Goal: Task Accomplishment & Management: Manage account settings

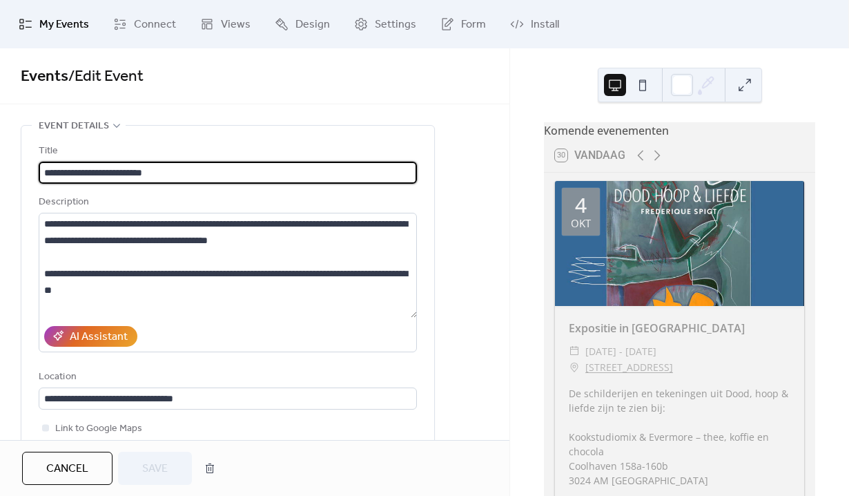
scroll to position [486, 0]
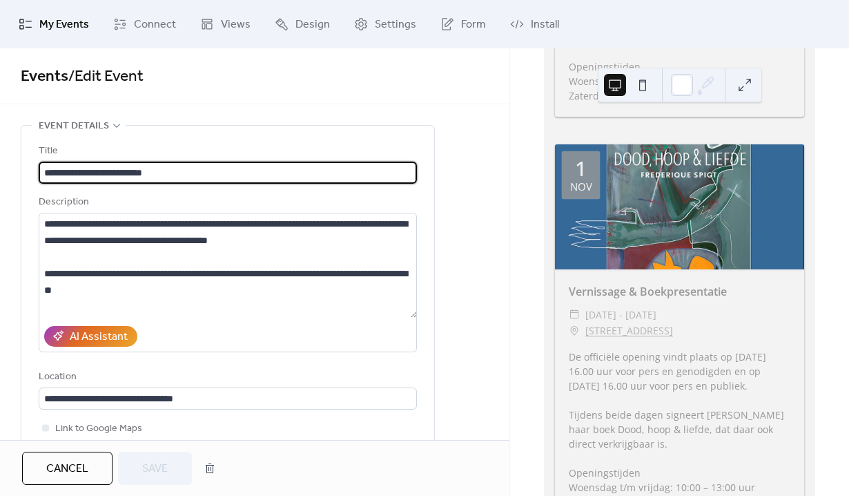
click at [63, 32] on span "My Events" at bounding box center [64, 25] width 50 height 17
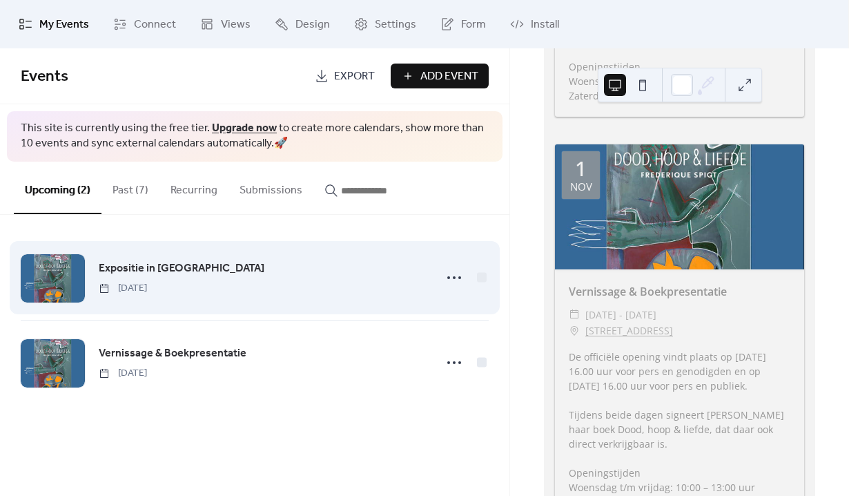
click at [203, 265] on span "Expositie in [GEOGRAPHIC_DATA]" at bounding box center [182, 268] width 166 height 17
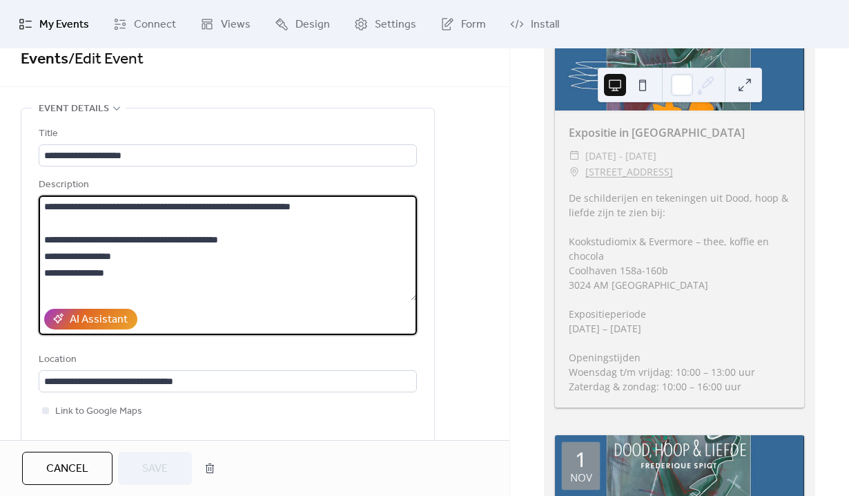
click at [178, 206] on textarea "**********" at bounding box center [228, 247] width 378 height 105
type textarea "**********"
click at [147, 469] on span "Save" at bounding box center [155, 469] width 26 height 17
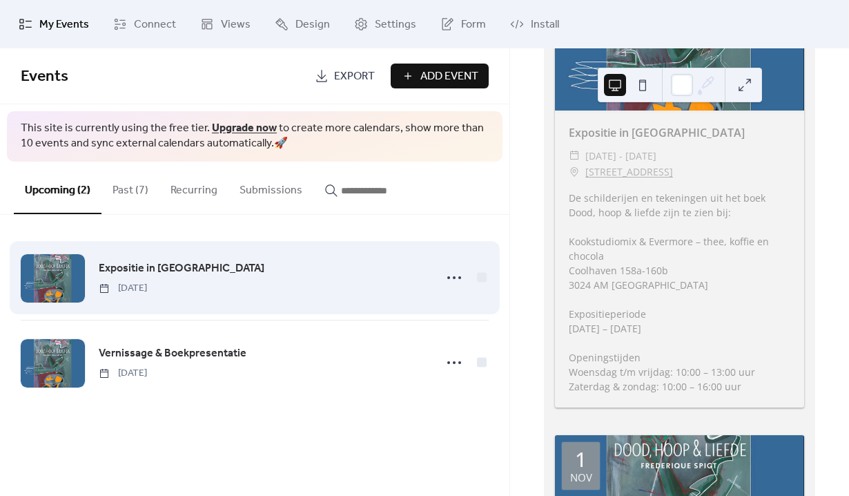
click at [193, 261] on span "Expositie in [GEOGRAPHIC_DATA]" at bounding box center [182, 268] width 166 height 17
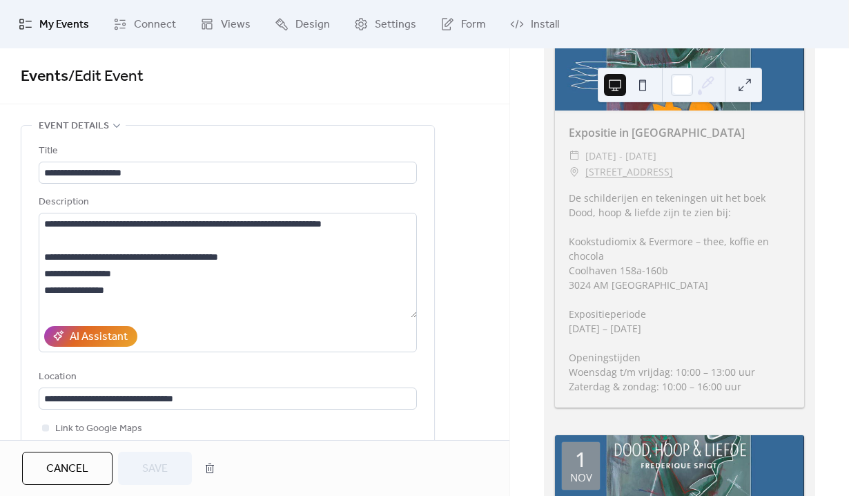
click at [334, 90] on span "Events / Edit Event" at bounding box center [255, 77] width 468 height 28
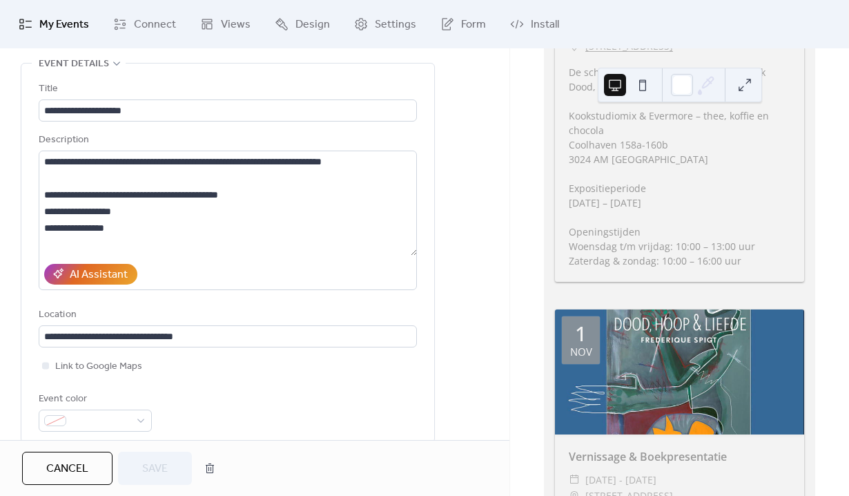
scroll to position [396, 0]
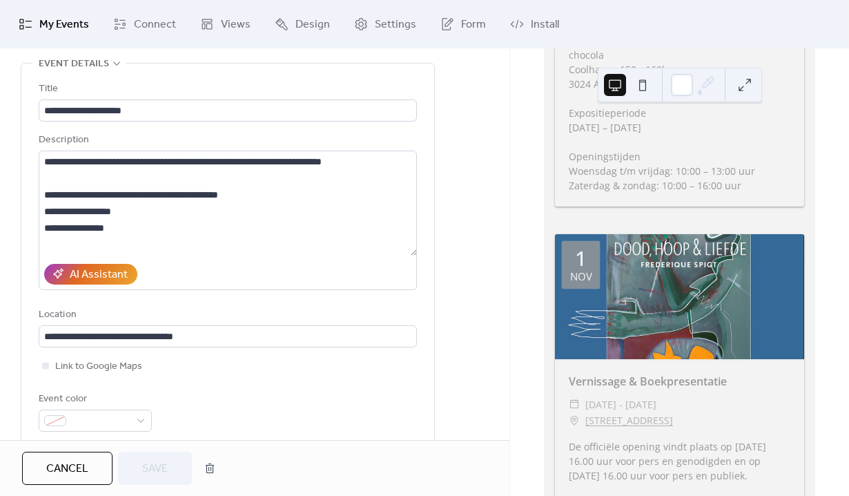
click at [643, 373] on div "Vernissage & Boekpresentatie ​ za., nov 1 - zo., nov 2, 2025 ​ Coolhaven 158a-1…" at bounding box center [679, 486] width 249 height 254
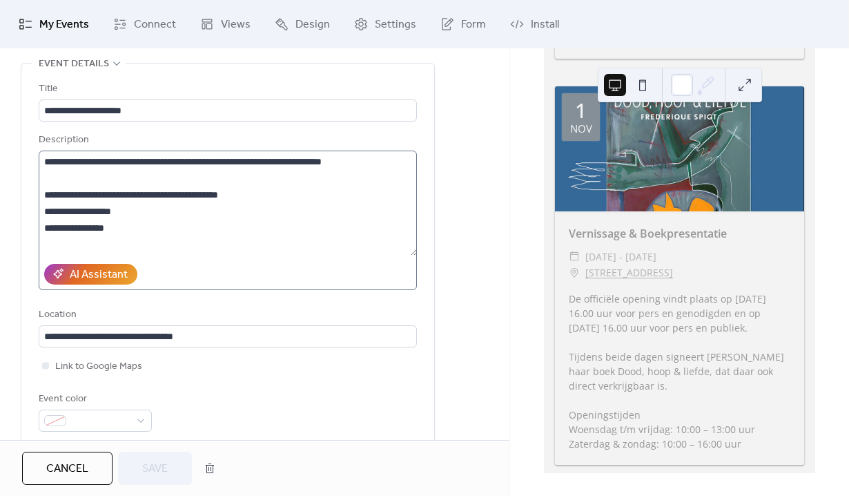
scroll to position [99, 0]
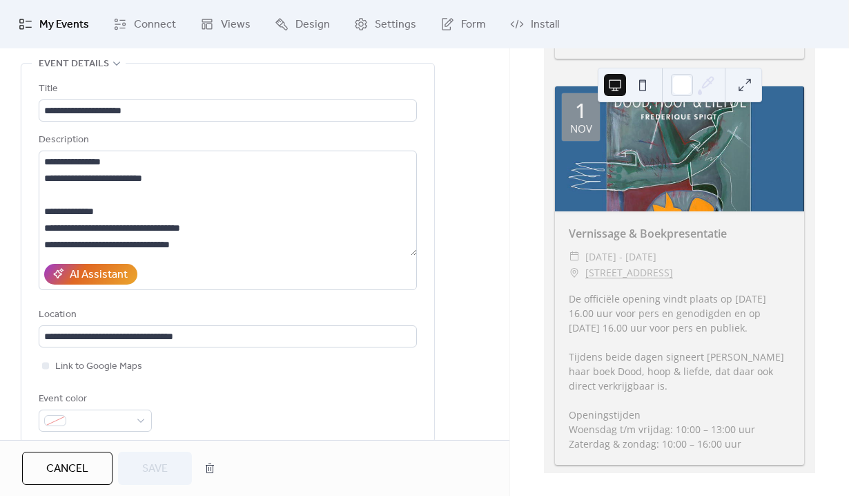
click at [55, 23] on span "My Events" at bounding box center [64, 25] width 50 height 17
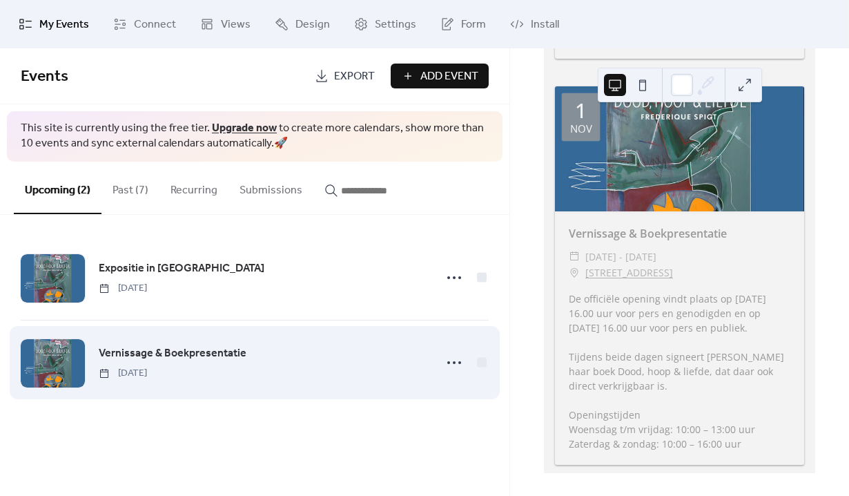
click at [229, 345] on link "Vernissage & Boekpresentatie" at bounding box center [173, 354] width 148 height 18
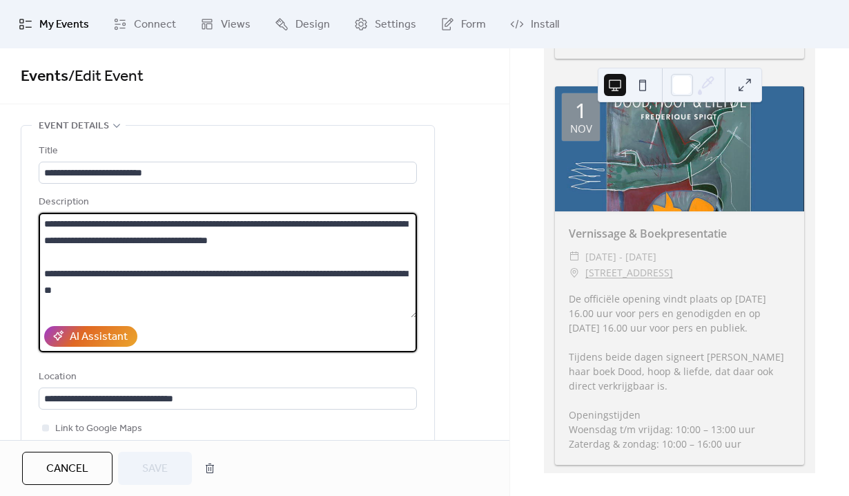
drag, startPoint x: 127, startPoint y: 224, endPoint x: 57, endPoint y: 224, distance: 69.7
click at [57, 224] on textarea "**********" at bounding box center [228, 265] width 378 height 105
type textarea "**********"
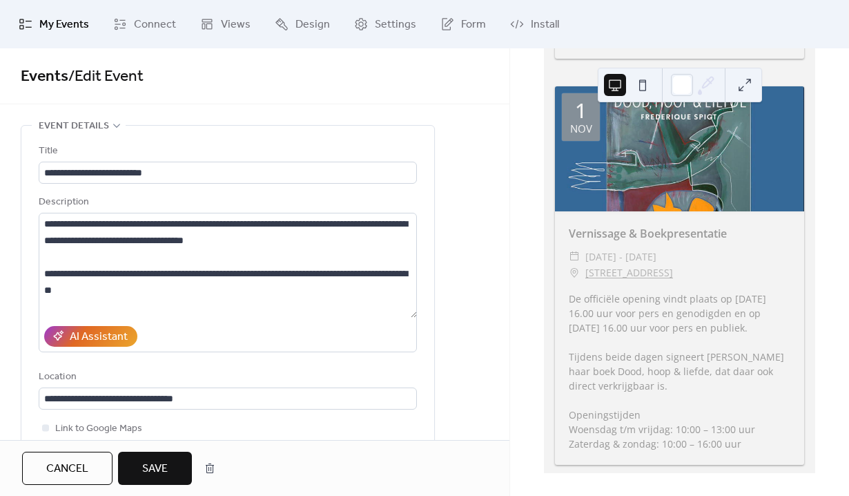
click at [159, 450] on div "Cancel Save" at bounding box center [255, 468] width 510 height 56
click at [157, 461] on span "Save" at bounding box center [155, 469] width 26 height 17
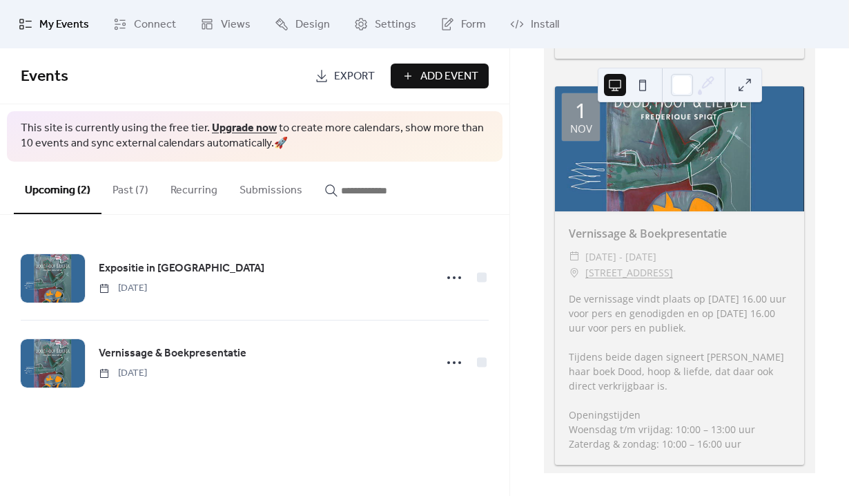
click at [263, 86] on span "Events" at bounding box center [163, 77] width 284 height 28
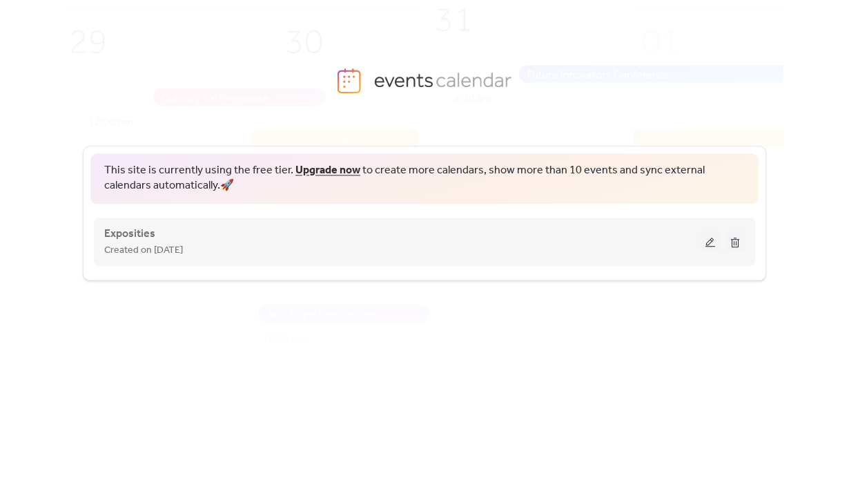
click at [183, 253] on span "Created on [DATE]" at bounding box center [143, 250] width 79 height 17
click at [135, 226] on span "Exposities" at bounding box center [129, 234] width 51 height 17
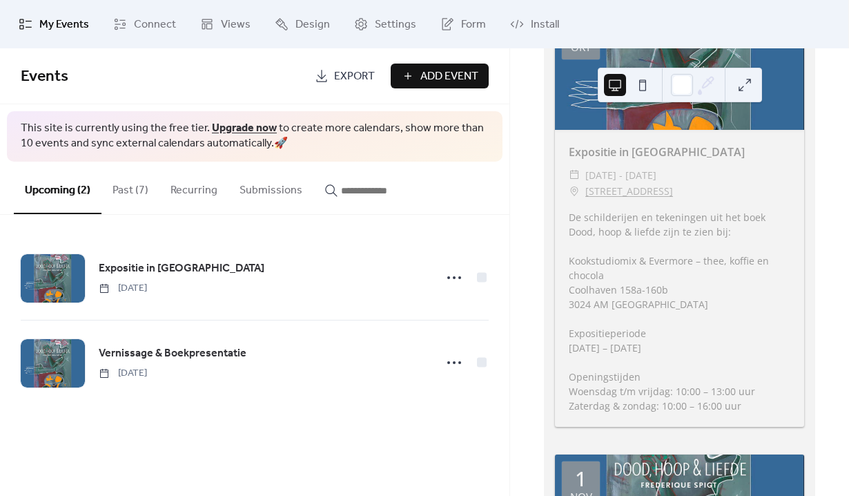
scroll to position [173, 0]
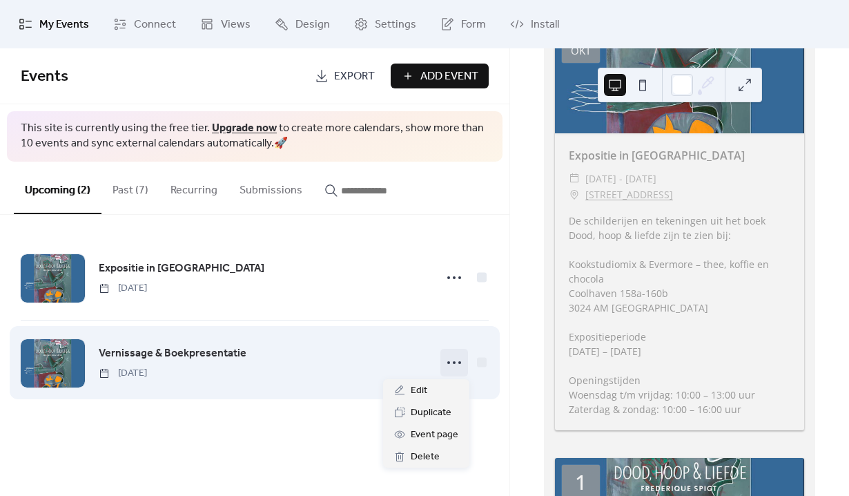
click at [449, 361] on circle at bounding box center [448, 362] width 3 height 3
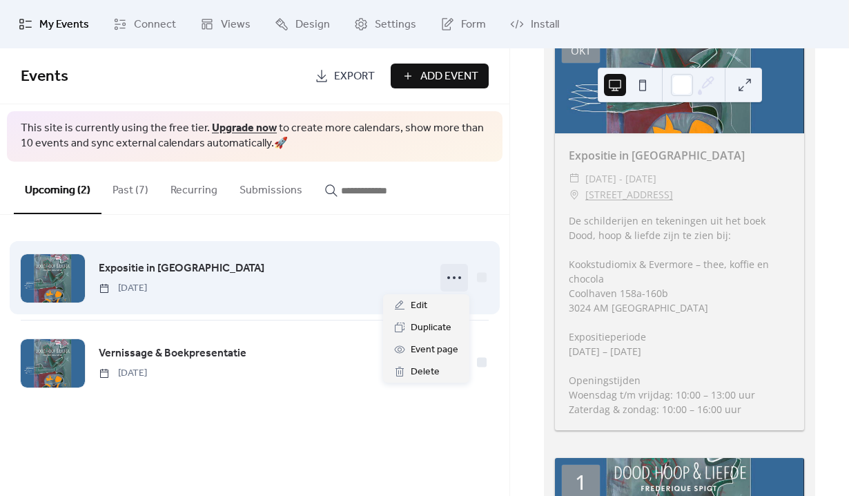
click at [462, 278] on icon at bounding box center [454, 277] width 22 height 22
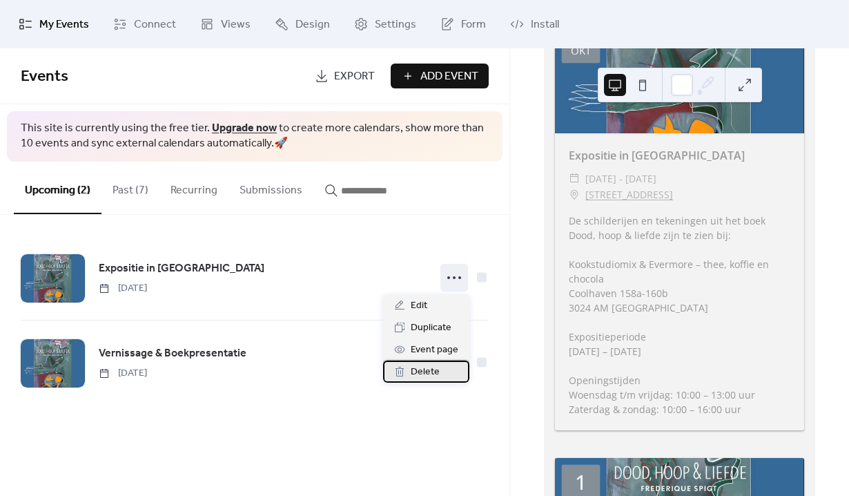
click at [423, 374] on span "Delete" at bounding box center [425, 372] width 29 height 17
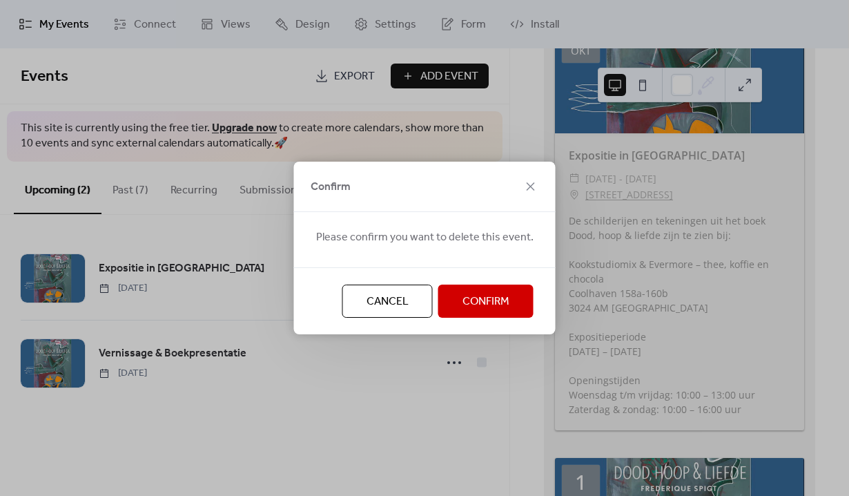
click at [480, 301] on span "Confirm" at bounding box center [486, 301] width 47 height 17
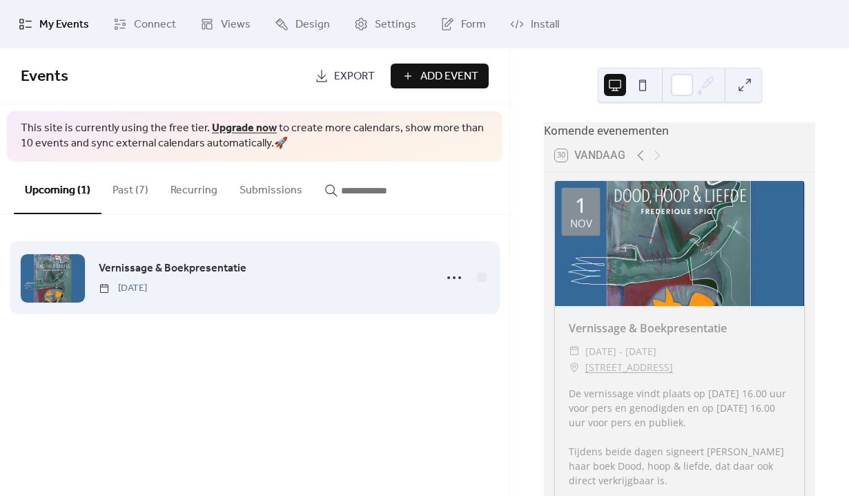
click at [236, 275] on span "Vernissage & Boekpresentatie" at bounding box center [173, 268] width 148 height 17
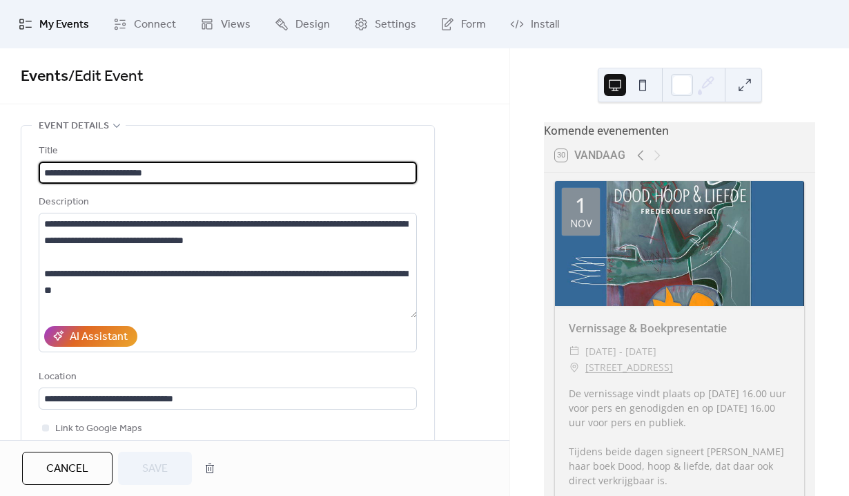
click at [128, 176] on input "**********" at bounding box center [228, 173] width 378 height 22
type input "**********"
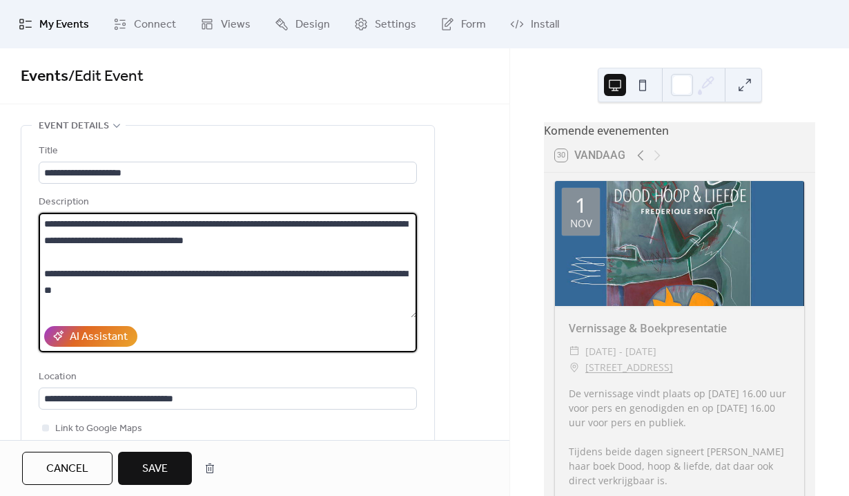
drag, startPoint x: 137, startPoint y: 300, endPoint x: 17, endPoint y: 211, distance: 149.0
paste textarea "**********"
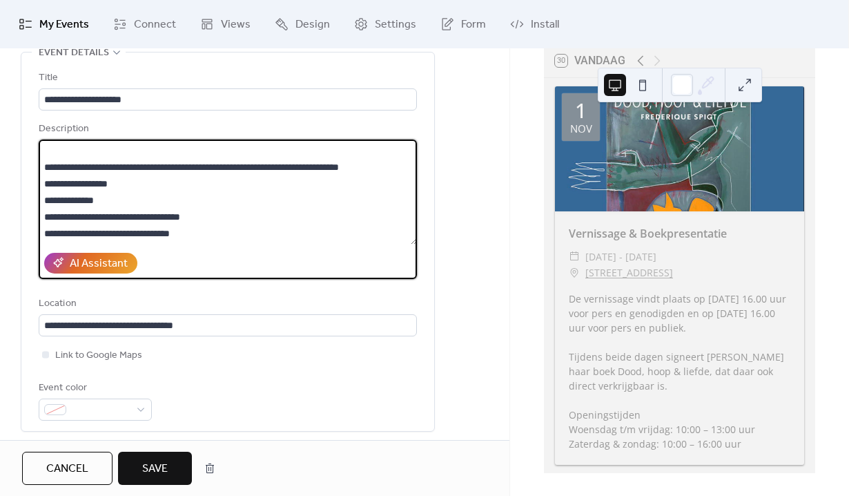
scroll to position [427, 0]
drag, startPoint x: 157, startPoint y: 187, endPoint x: 44, endPoint y: 180, distance: 112.8
click at [44, 180] on textarea at bounding box center [228, 191] width 378 height 105
click at [66, 182] on textarea at bounding box center [228, 191] width 378 height 105
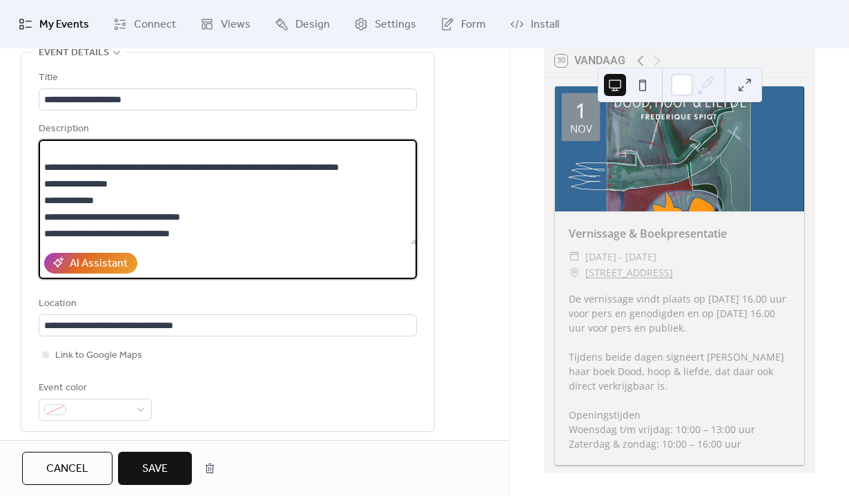
click at [66, 182] on textarea at bounding box center [228, 191] width 378 height 105
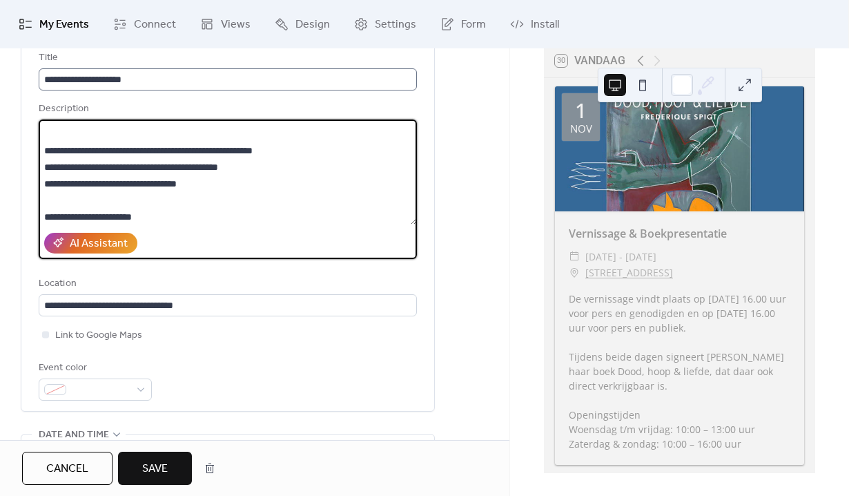
scroll to position [0, 0]
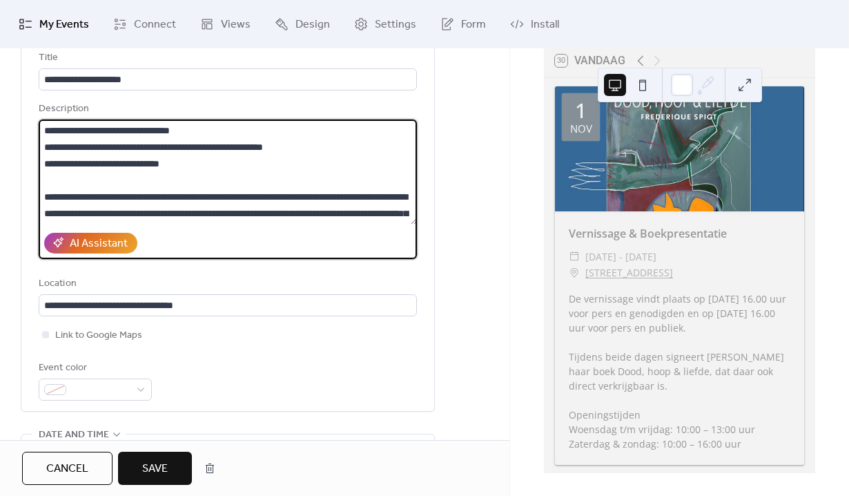
drag, startPoint x: 243, startPoint y: 204, endPoint x: 58, endPoint y: 59, distance: 235.5
click at [58, 59] on div "**********" at bounding box center [228, 225] width 378 height 351
paste textarea "**********"
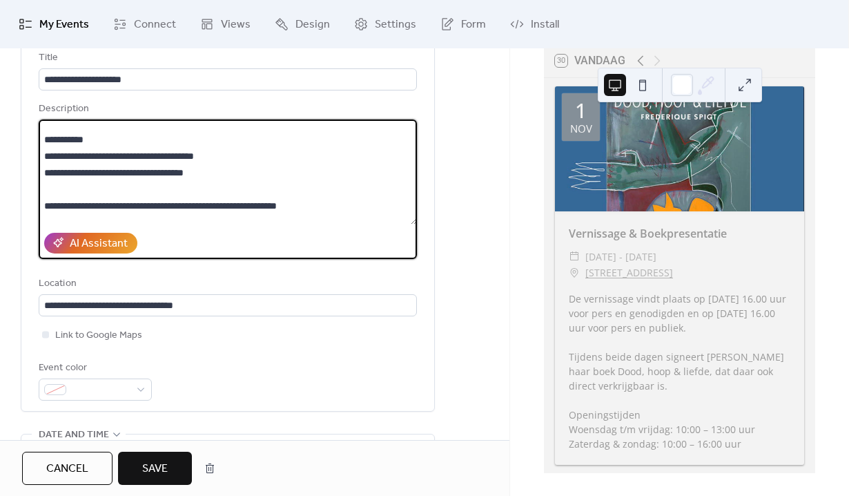
scroll to position [176, 0]
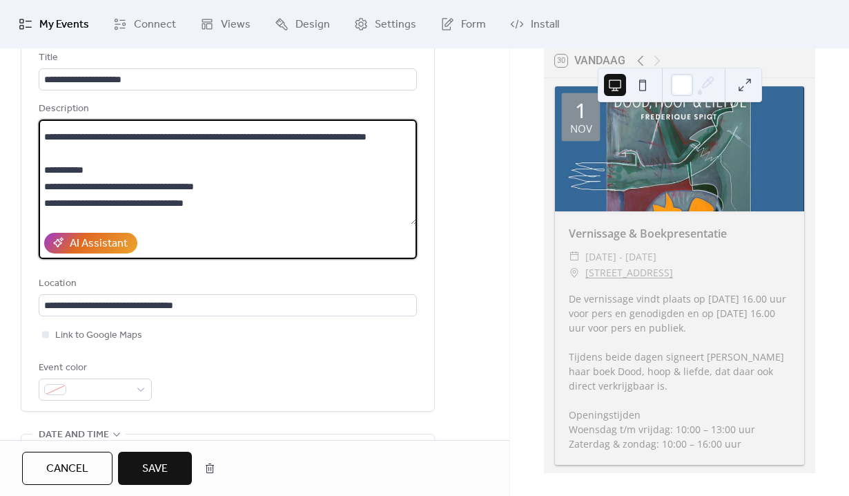
click at [115, 151] on textarea at bounding box center [228, 171] width 378 height 105
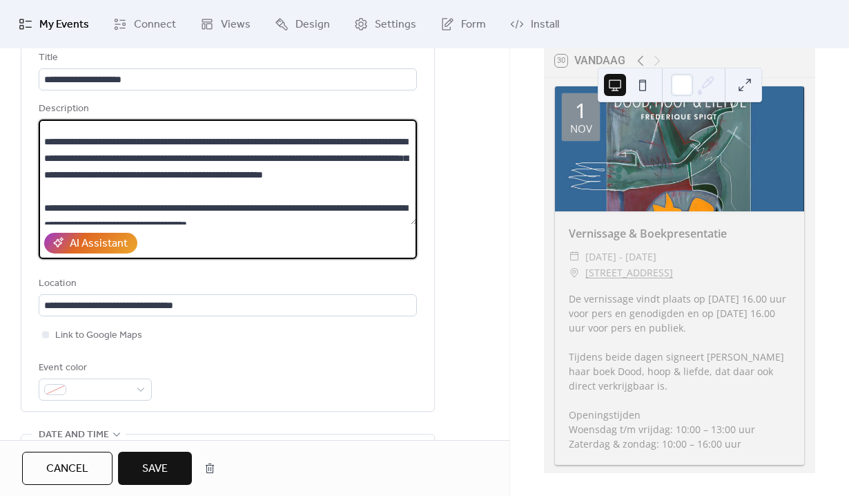
scroll to position [0, 0]
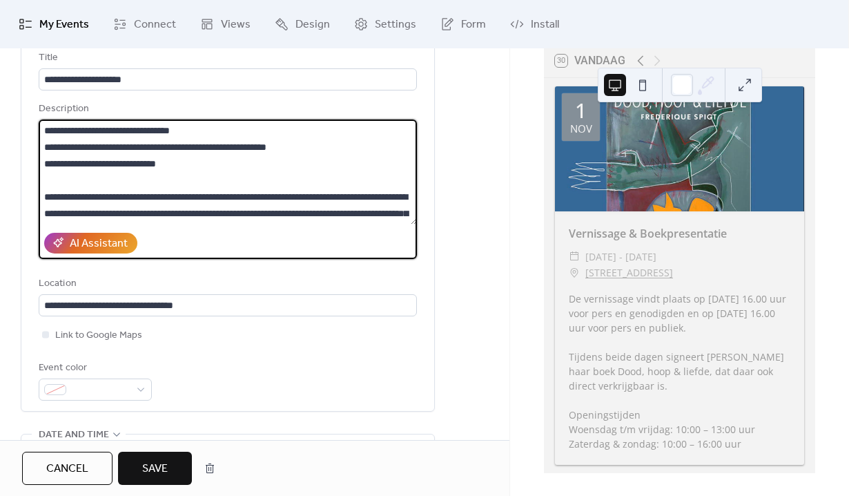
type textarea "**********"
click at [168, 467] on button "Save" at bounding box center [155, 468] width 74 height 33
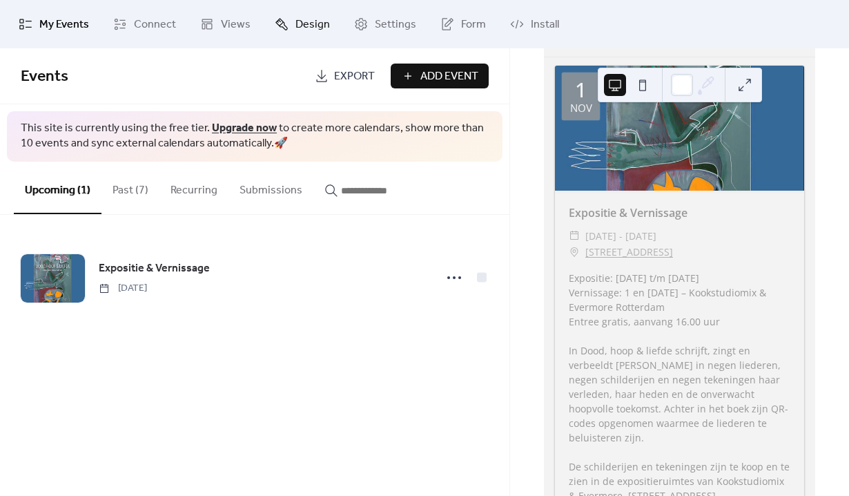
click at [304, 20] on span "Design" at bounding box center [312, 25] width 35 height 17
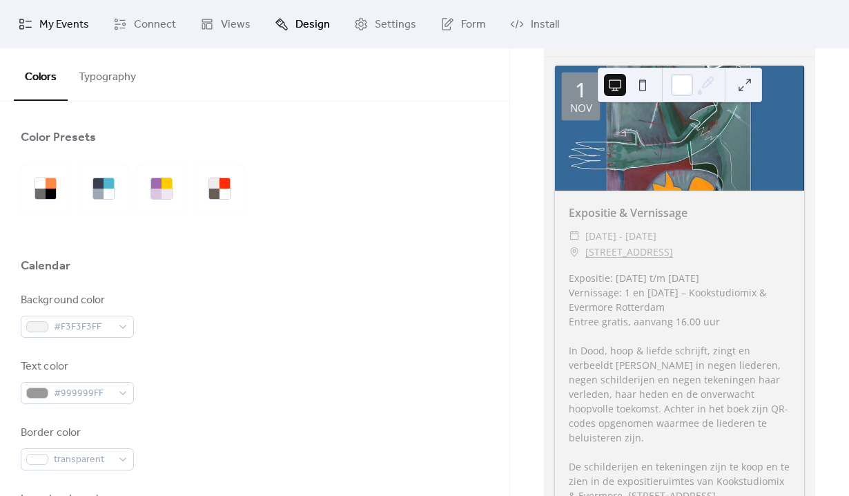
click at [50, 22] on span "My Events" at bounding box center [64, 25] width 50 height 17
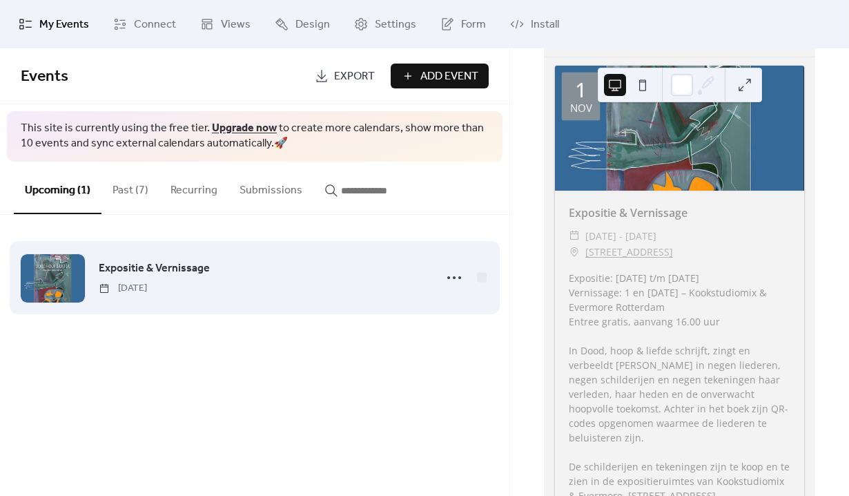
click at [188, 276] on span "Expositie & Vernissage" at bounding box center [154, 268] width 111 height 17
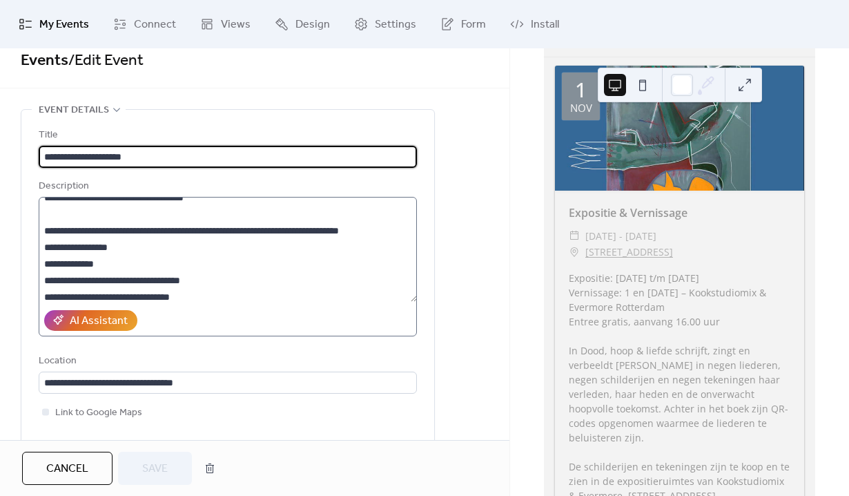
scroll to position [457, 0]
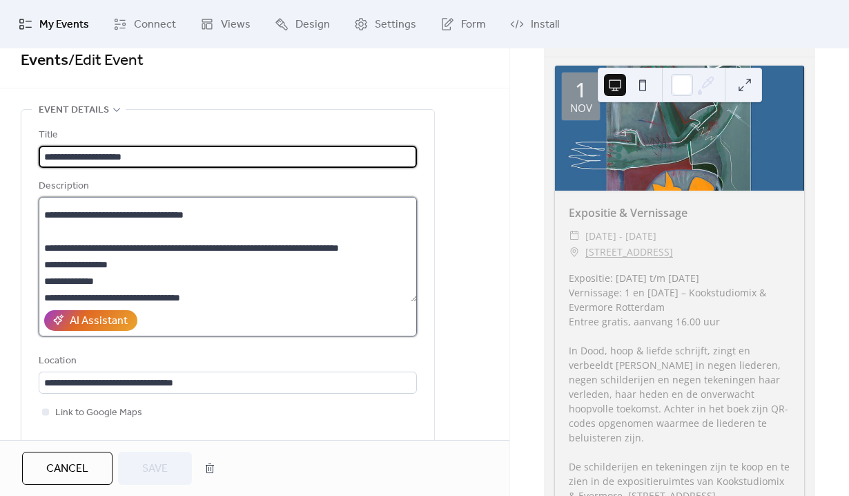
click at [187, 282] on textarea at bounding box center [228, 249] width 378 height 105
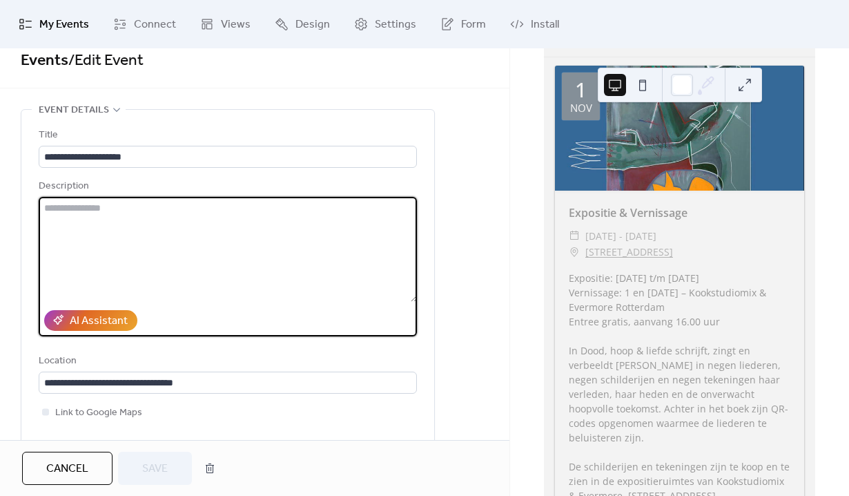
scroll to position [0, 0]
paste textarea "**********"
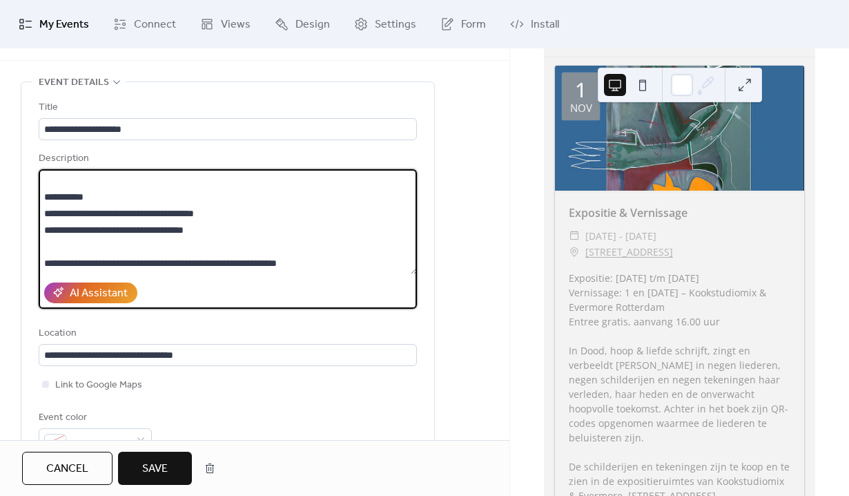
scroll to position [232, 0]
click at [145, 247] on textarea "**********" at bounding box center [228, 221] width 378 height 105
click at [128, 271] on textarea "**********" at bounding box center [228, 221] width 378 height 105
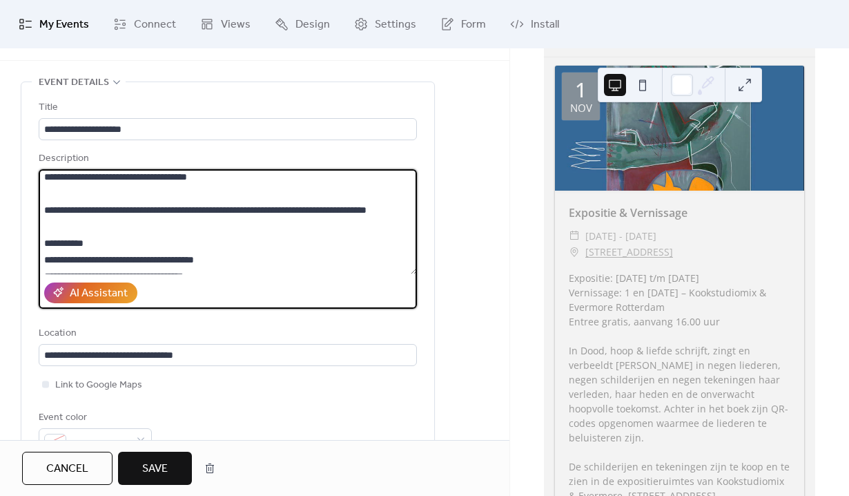
scroll to position [199, 0]
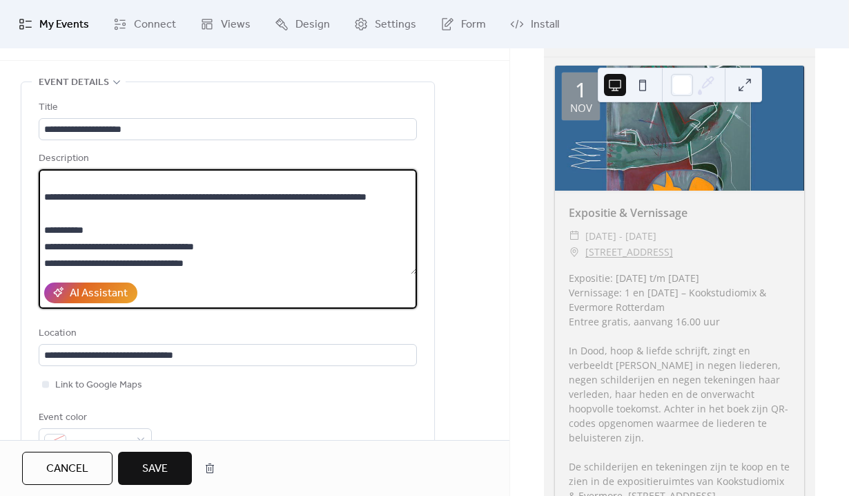
type textarea "**********"
click at [157, 465] on span "Save" at bounding box center [155, 469] width 26 height 17
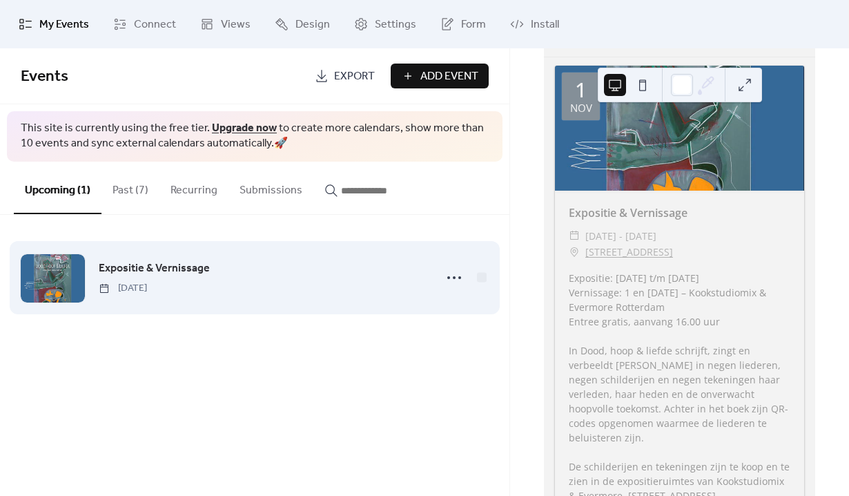
click at [148, 266] on span "Expositie & Vernissage" at bounding box center [154, 268] width 111 height 17
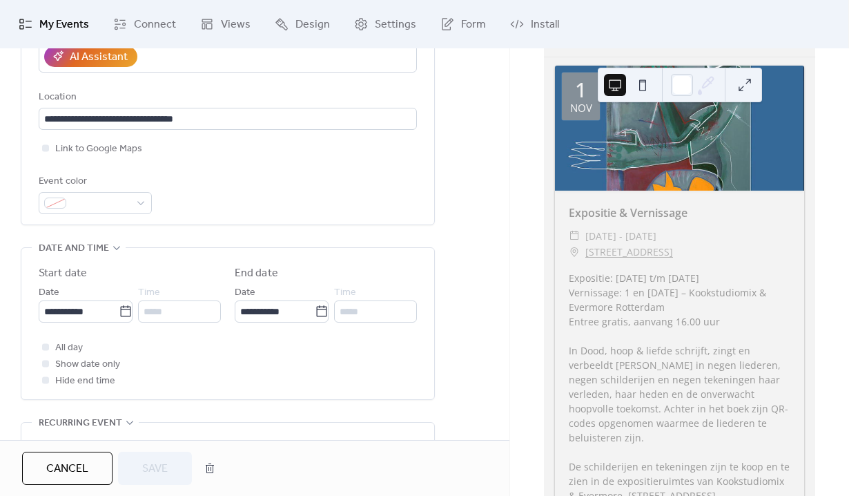
scroll to position [280, 0]
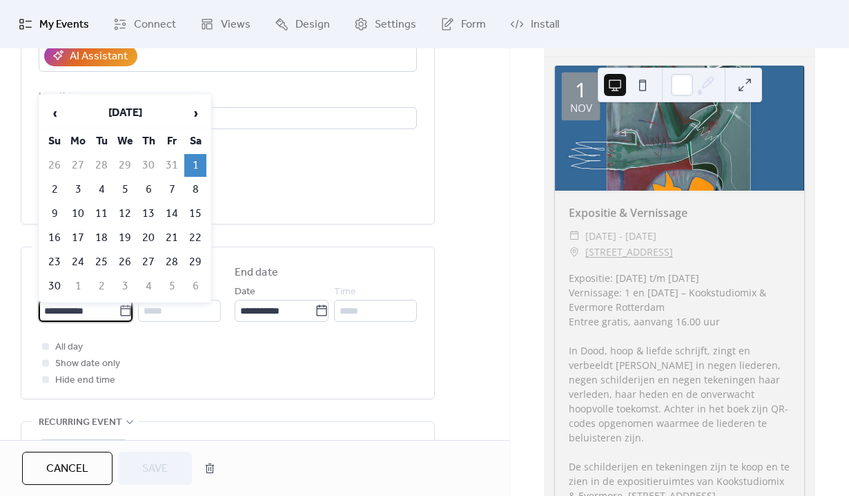
click at [87, 318] on input "**********" at bounding box center [79, 311] width 80 height 22
click at [57, 110] on span "‹" at bounding box center [54, 113] width 21 height 28
click at [187, 164] on td "4" at bounding box center [195, 165] width 22 height 23
type input "**********"
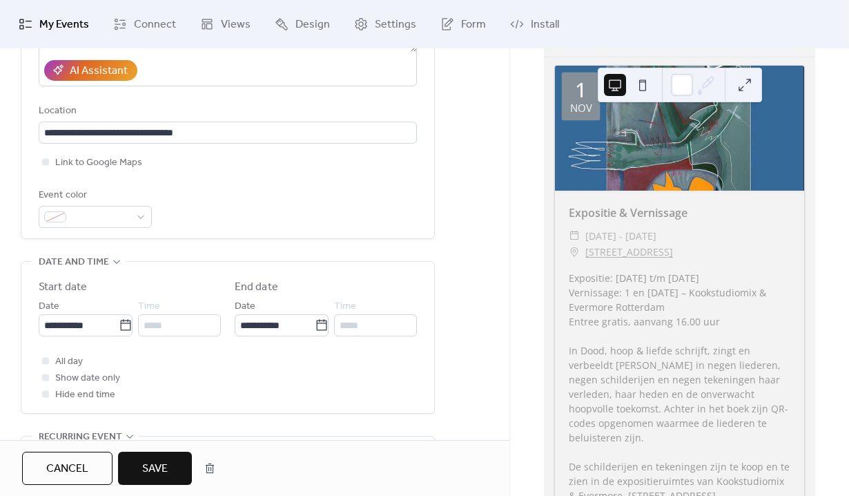
scroll to position [297, 0]
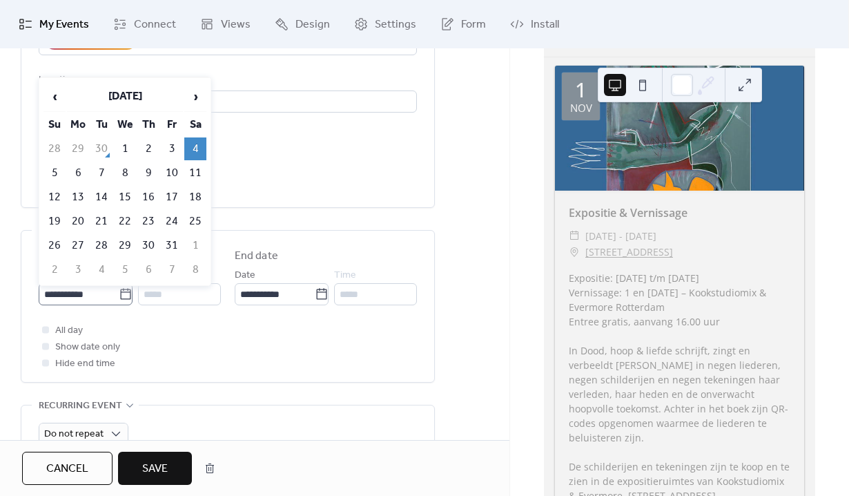
click at [121, 291] on icon at bounding box center [126, 294] width 14 height 14
click at [119, 291] on input "**********" at bounding box center [79, 294] width 80 height 22
click at [191, 97] on span "›" at bounding box center [195, 97] width 21 height 28
click at [190, 145] on td "1" at bounding box center [195, 148] width 22 height 23
type input "**********"
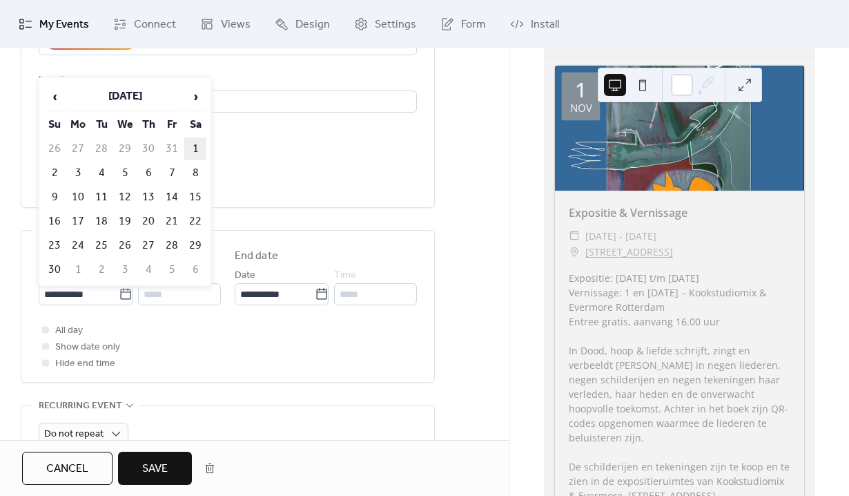
type input "**********"
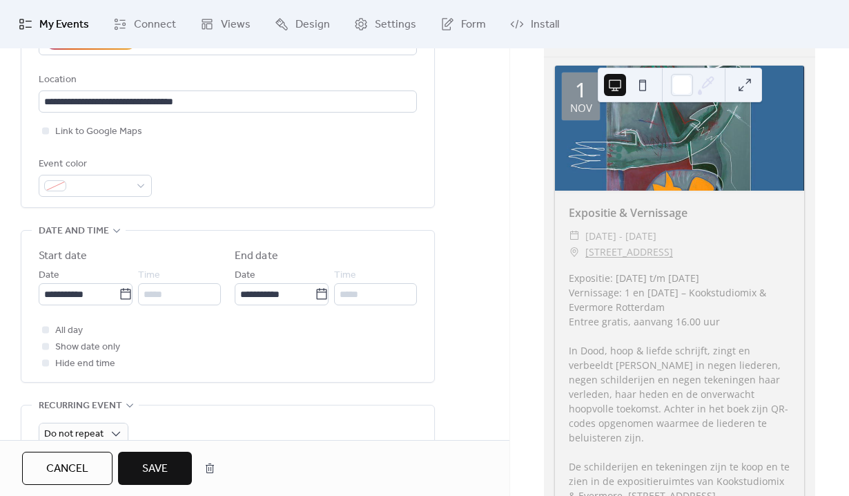
click at [50, 331] on div at bounding box center [46, 329] width 14 height 14
click at [46, 330] on div at bounding box center [45, 329] width 7 height 7
click at [43, 328] on div at bounding box center [45, 329] width 7 height 7
click at [46, 347] on icon at bounding box center [45, 346] width 4 height 4
click at [47, 331] on div at bounding box center [45, 329] width 7 height 7
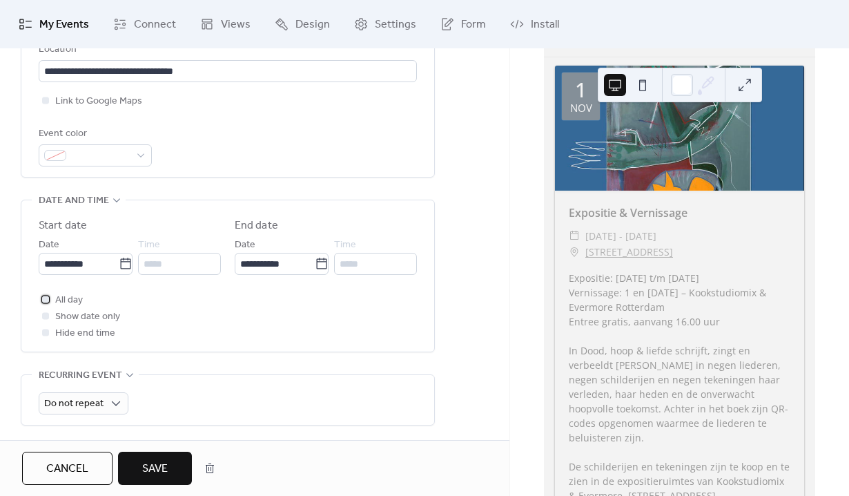
scroll to position [329, 0]
click at [43, 298] on icon at bounding box center [45, 297] width 4 height 4
click at [42, 324] on div at bounding box center [46, 331] width 14 height 14
click at [43, 317] on div at bounding box center [45, 314] width 7 height 7
click at [43, 313] on div at bounding box center [45, 314] width 7 height 7
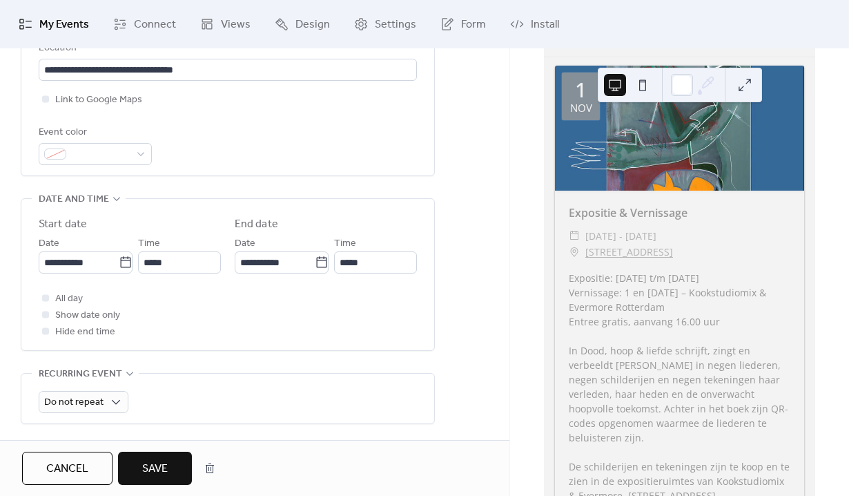
click at [45, 312] on div at bounding box center [45, 314] width 7 height 7
click at [43, 333] on div at bounding box center [45, 330] width 7 height 7
click at [45, 316] on div at bounding box center [45, 314] width 7 height 7
click at [177, 473] on button "Save" at bounding box center [155, 468] width 74 height 33
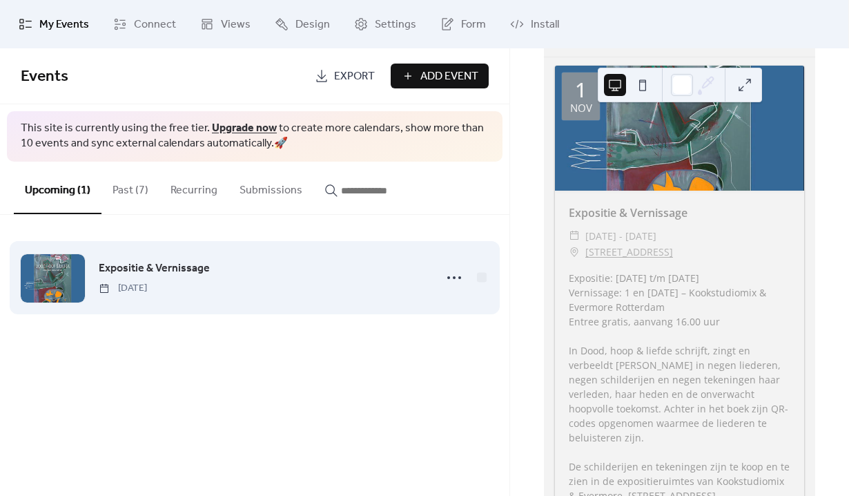
click at [145, 261] on span "Expositie & Vernissage" at bounding box center [154, 268] width 111 height 17
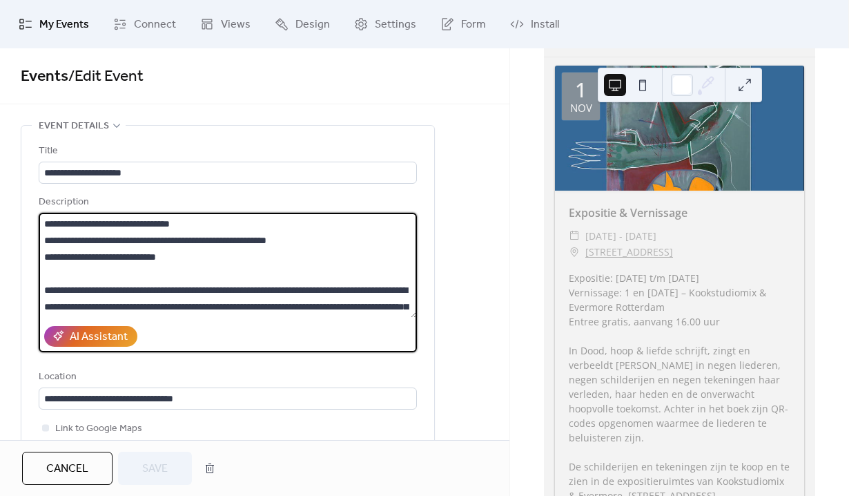
click at [55, 293] on textarea "**********" at bounding box center [228, 265] width 378 height 105
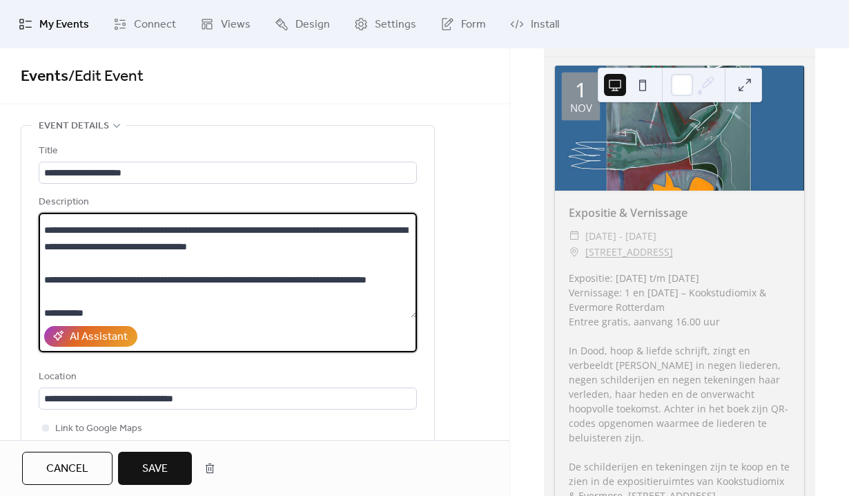
scroll to position [135, 0]
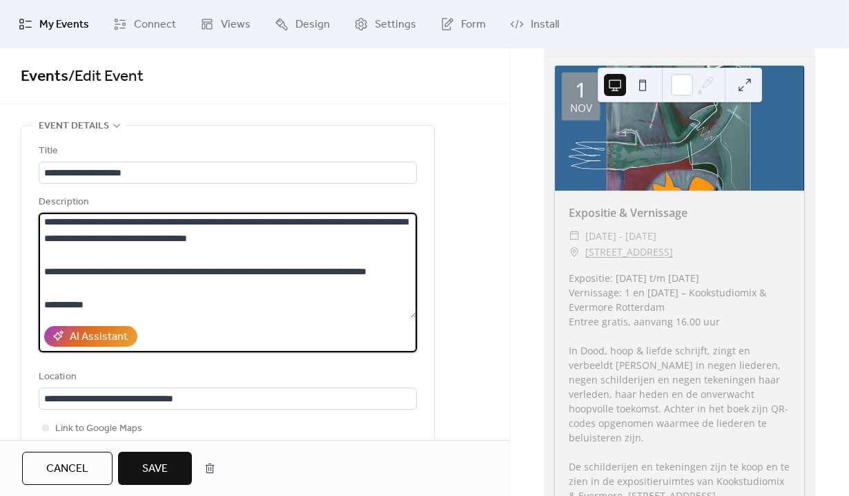
type textarea "**********"
click at [173, 463] on button "Save" at bounding box center [155, 468] width 74 height 33
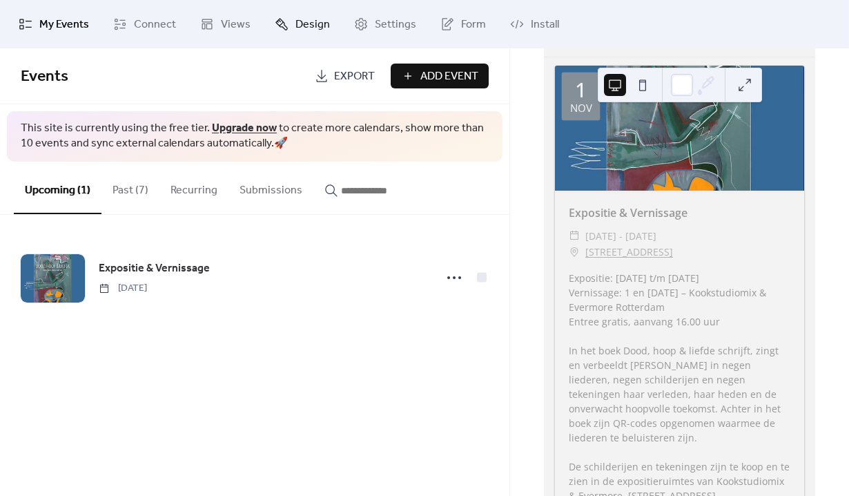
click at [322, 19] on span "Design" at bounding box center [312, 25] width 35 height 17
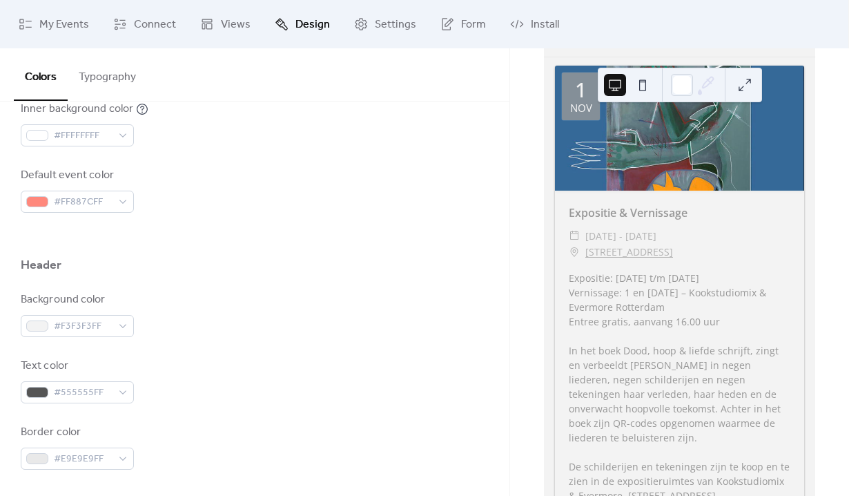
scroll to position [434, 0]
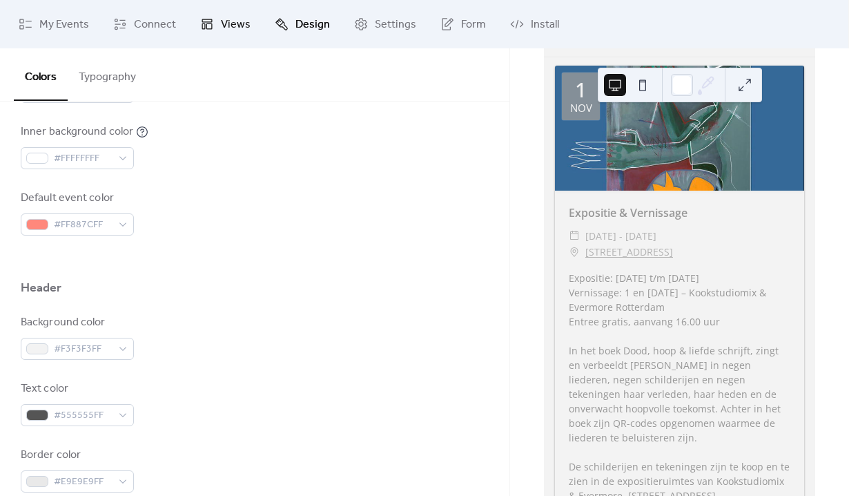
click at [226, 21] on span "Views" at bounding box center [236, 25] width 30 height 17
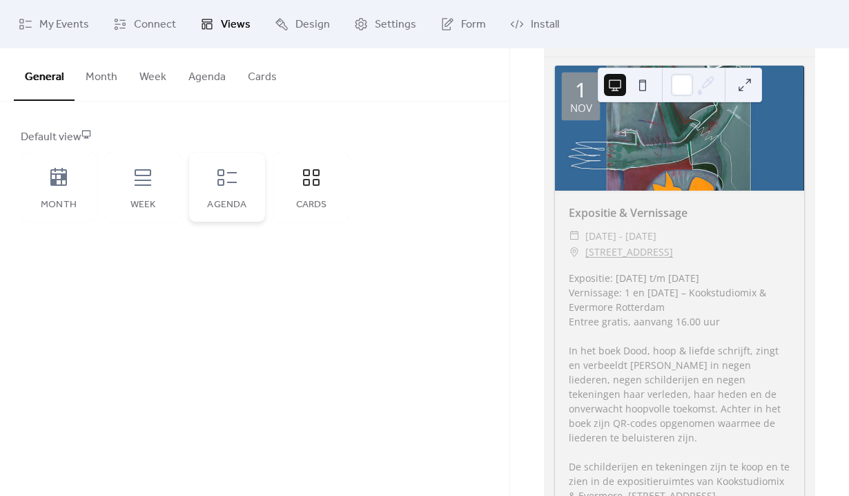
click at [247, 198] on div "Agenda" at bounding box center [227, 187] width 76 height 69
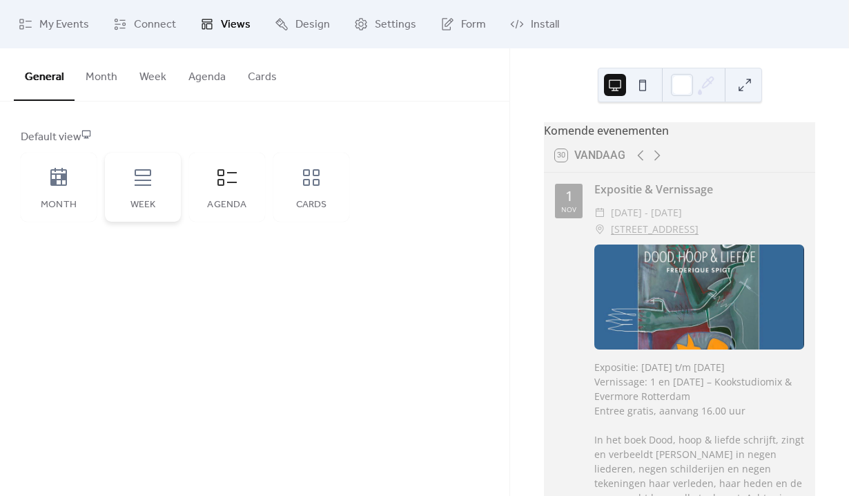
click at [157, 189] on div "Week" at bounding box center [143, 187] width 76 height 69
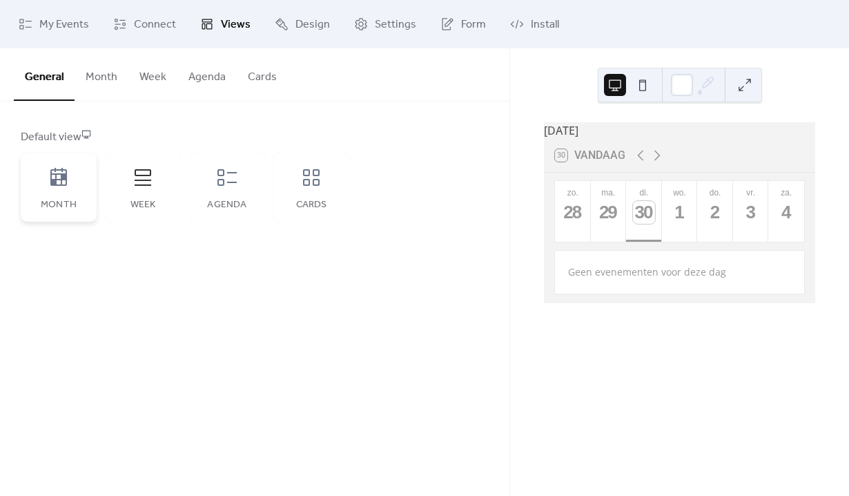
click at [73, 192] on div "Month" at bounding box center [59, 187] width 76 height 69
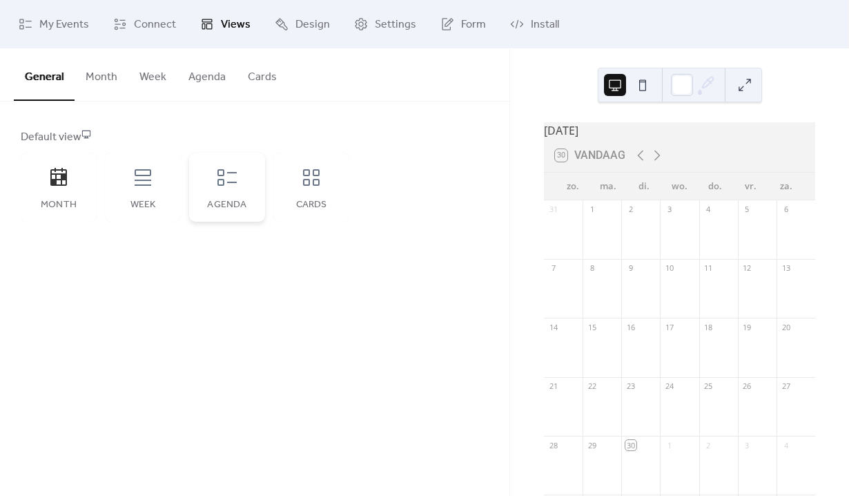
click at [261, 168] on div "Agenda" at bounding box center [227, 187] width 76 height 69
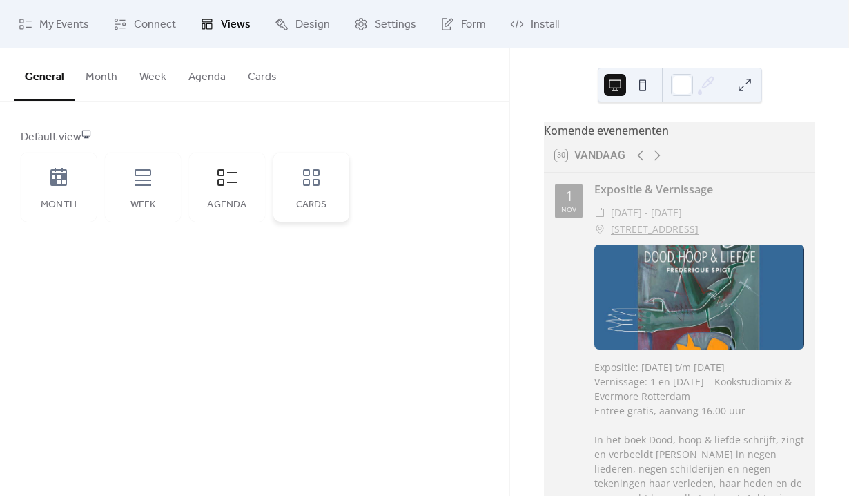
click at [329, 186] on div "Cards" at bounding box center [311, 187] width 76 height 69
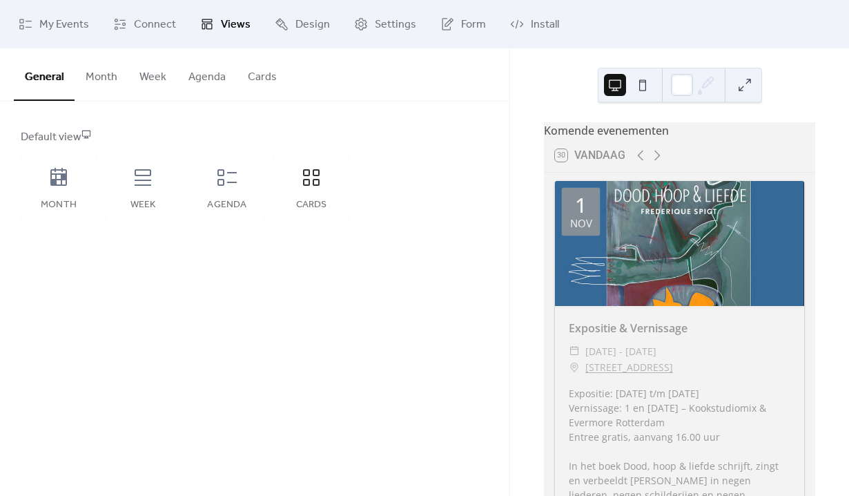
click at [750, 84] on button at bounding box center [745, 85] width 22 height 22
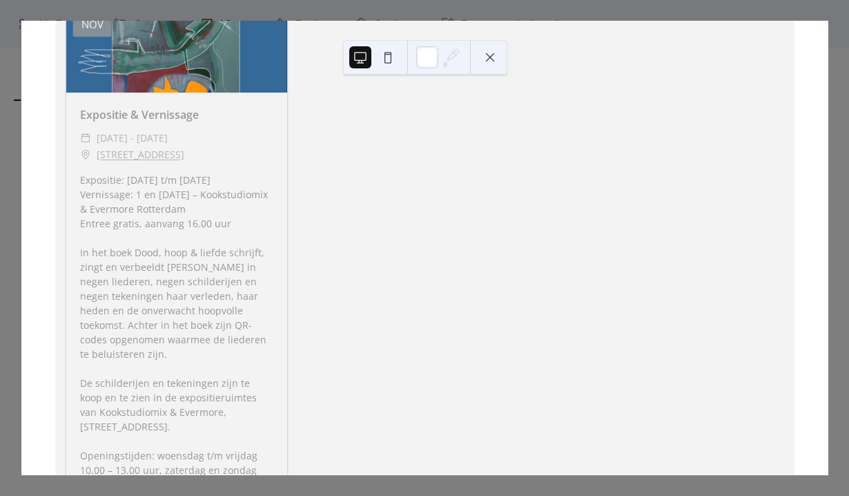
scroll to position [164, 0]
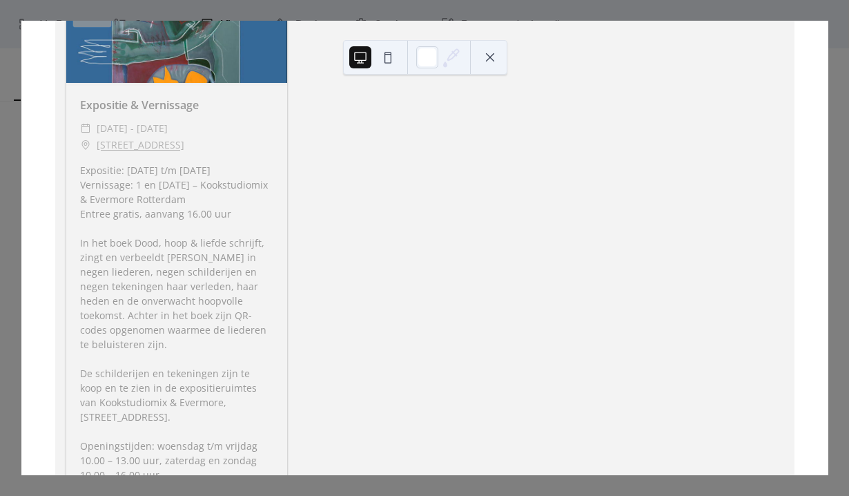
click at [378, 71] on div at bounding box center [374, 57] width 50 height 33
click at [378, 61] on button at bounding box center [388, 57] width 22 height 22
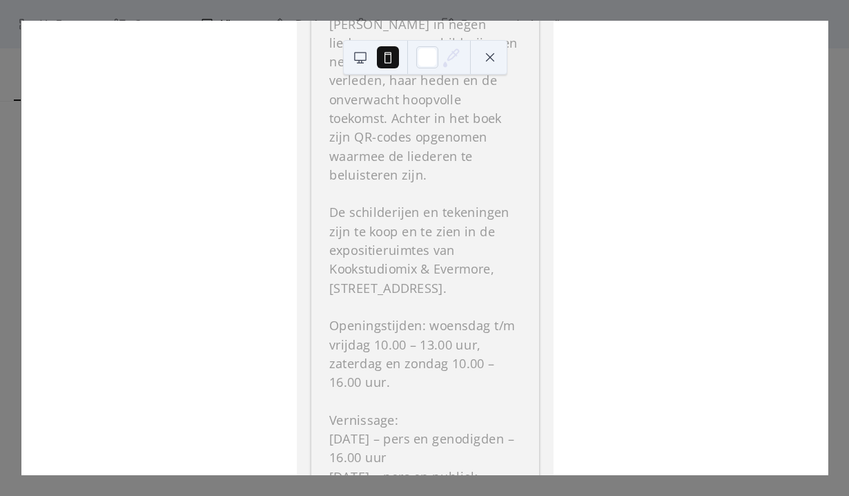
scroll to position [614, 0]
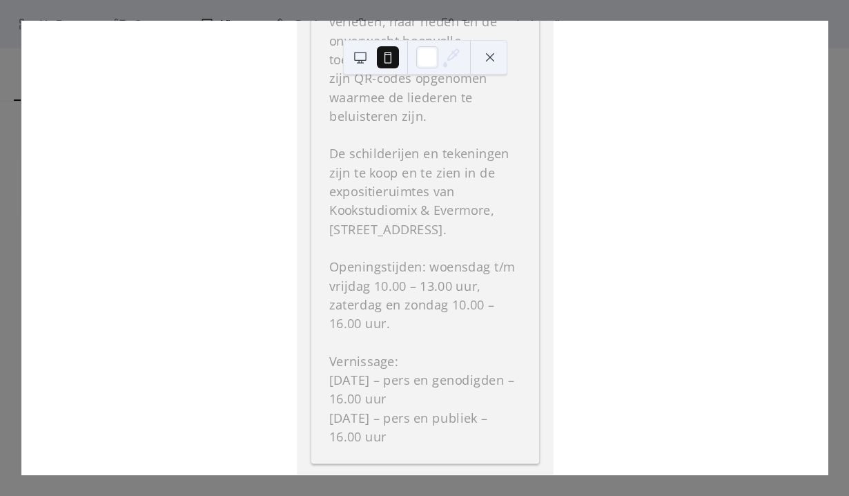
click at [828, 46] on div "Komende evenementen 30 Vandaag [DATE] Expositie & Vernissage ​ [DATE] - [DATE] …" at bounding box center [425, 248] width 808 height 454
click at [160, 21] on div "Komende evenementen 30 Vandaag [DATE] Expositie & Vernissage ​ [DATE] - [DATE] …" at bounding box center [425, 248] width 808 height 454
click at [487, 46] on button at bounding box center [490, 57] width 22 height 22
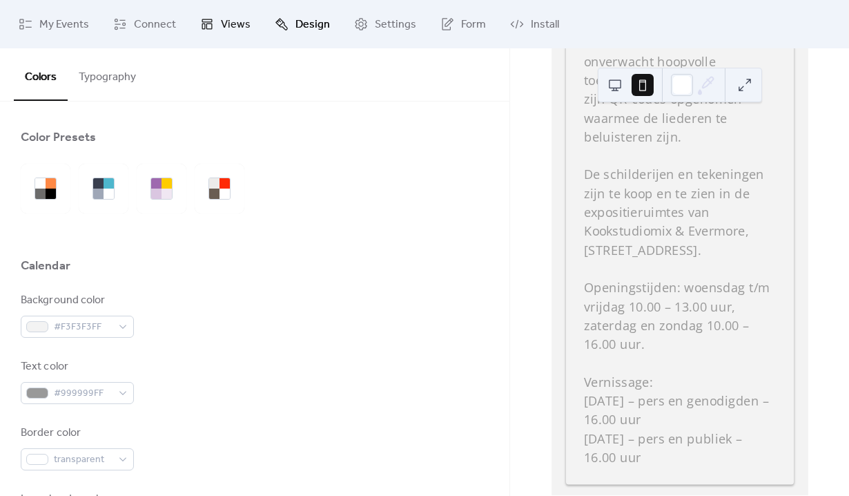
click at [226, 17] on span "Views" at bounding box center [236, 25] width 30 height 17
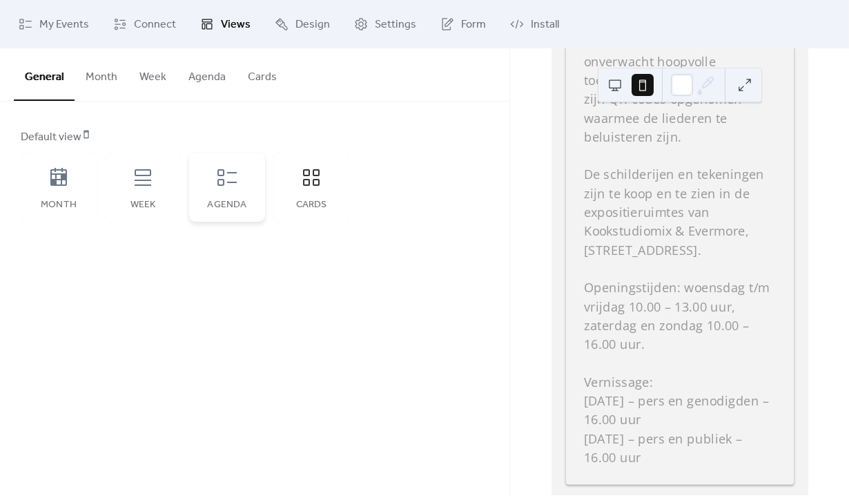
click at [205, 206] on div "Agenda" at bounding box center [227, 205] width 48 height 11
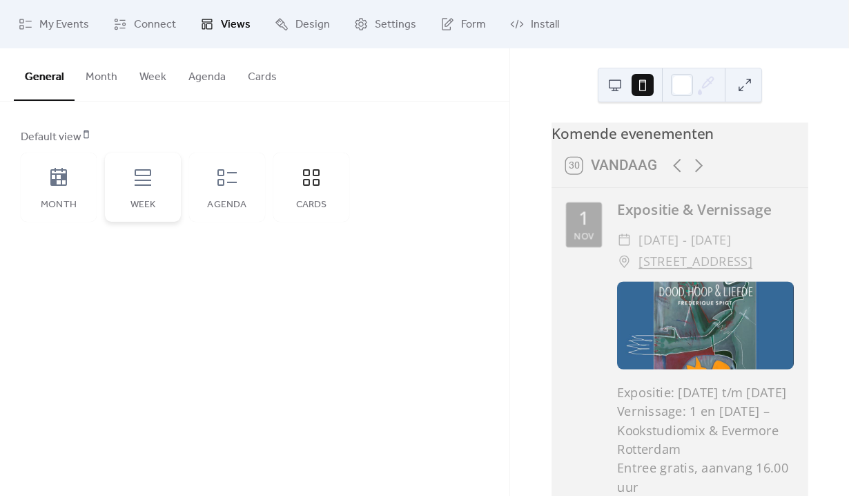
click at [171, 213] on div "Week" at bounding box center [143, 187] width 76 height 69
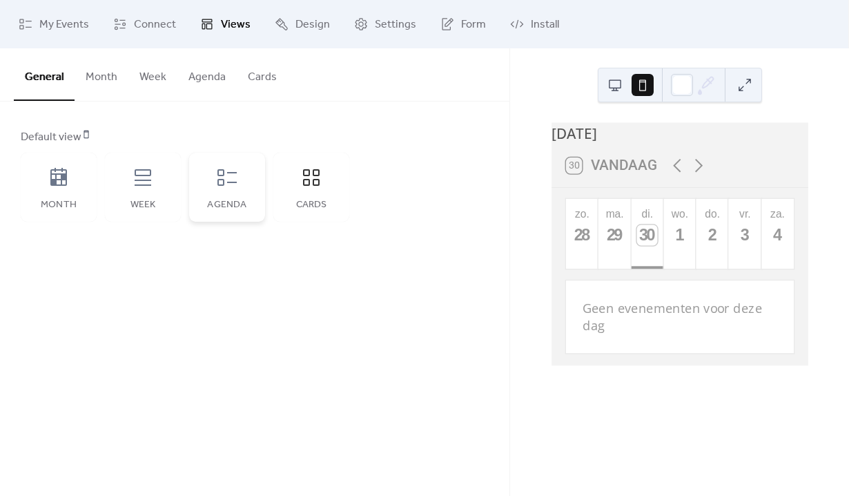
click at [225, 213] on div "Agenda" at bounding box center [227, 187] width 76 height 69
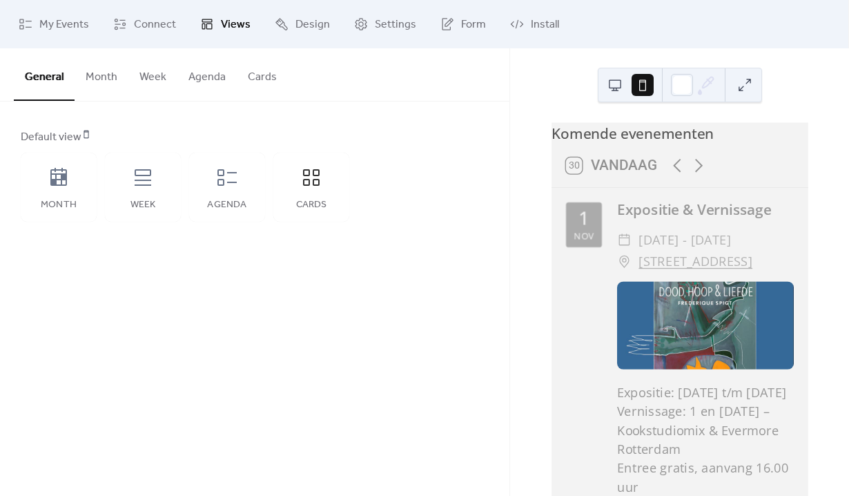
click at [735, 101] on div at bounding box center [680, 85] width 164 height 35
click at [739, 92] on button at bounding box center [745, 85] width 22 height 22
